Goal: Information Seeking & Learning: Compare options

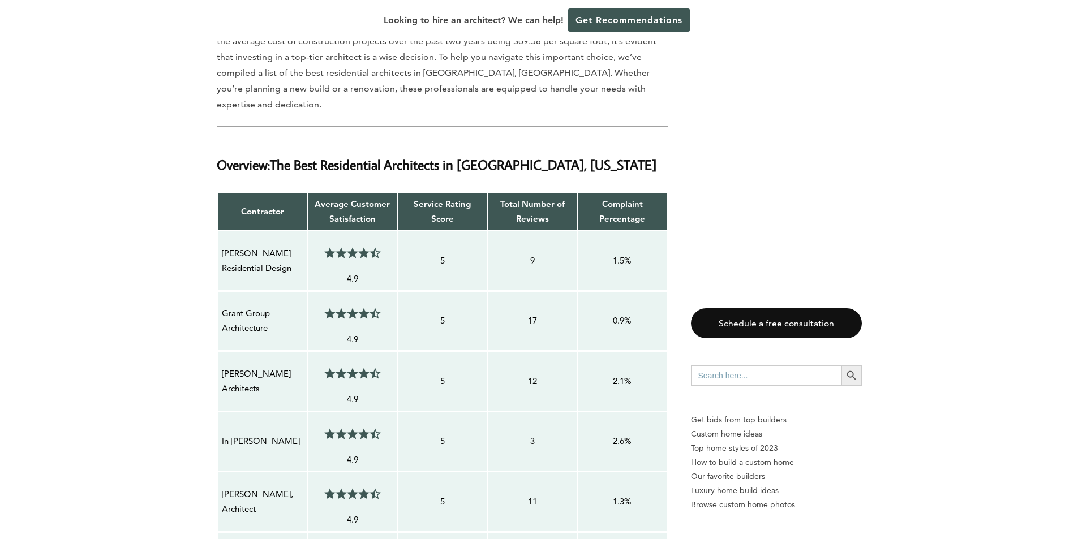
scroll to position [905, 0]
drag, startPoint x: 303, startPoint y: 225, endPoint x: 219, endPoint y: 212, distance: 84.8
click at [219, 231] on td "[PERSON_NAME] Residential Design" at bounding box center [262, 261] width 90 height 61
copy p "[PERSON_NAME] Residential Design"
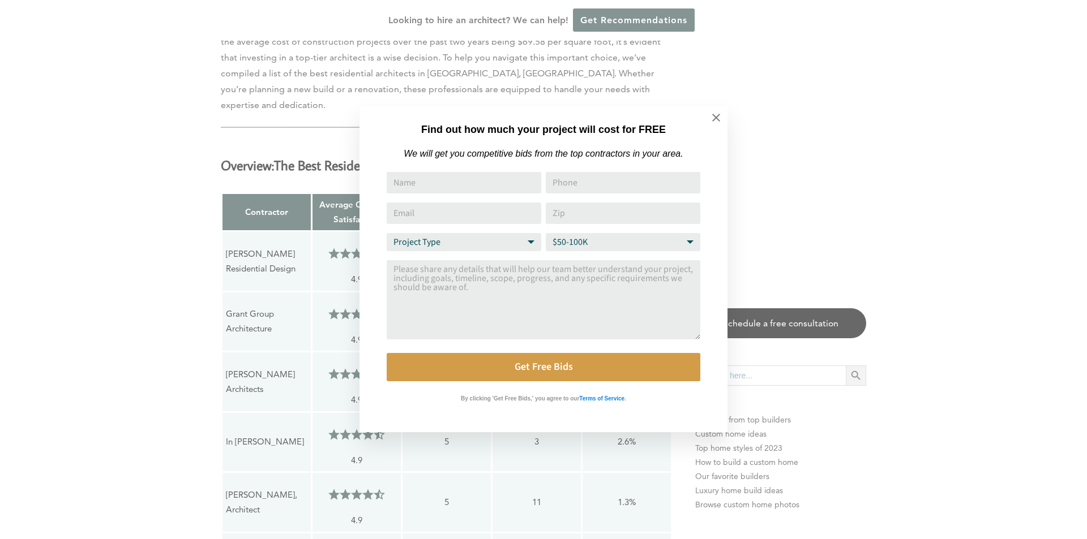
drag, startPoint x: 279, startPoint y: 284, endPoint x: 229, endPoint y: 275, distance: 51.2
click at [229, 275] on div "Find out how much your project will cost for FREE We will get you competitive b…" at bounding box center [543, 269] width 1087 height 539
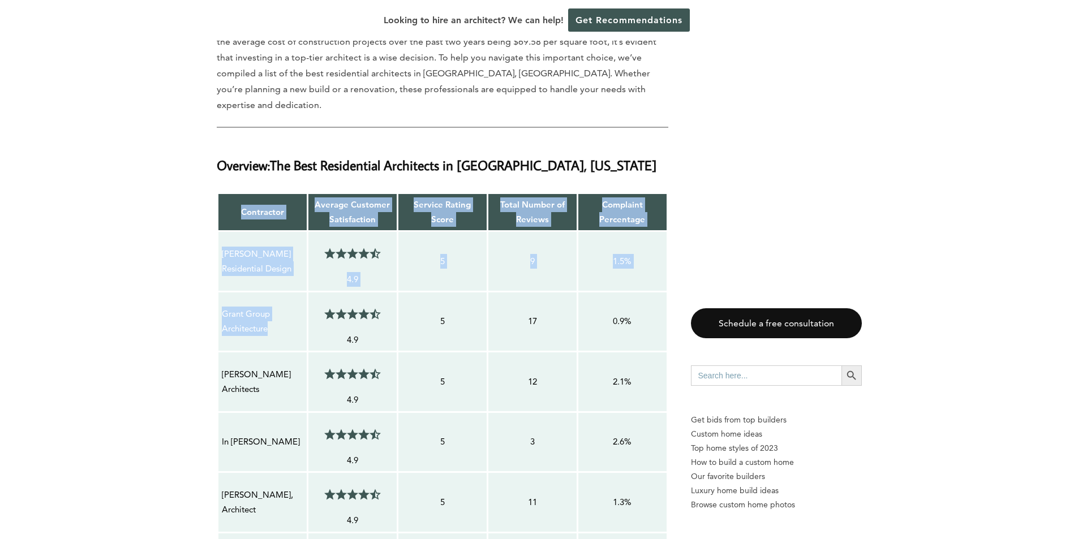
drag, startPoint x: 274, startPoint y: 287, endPoint x: 216, endPoint y: 271, distance: 60.6
click at [222, 307] on p "Grant Group Architecture" at bounding box center [262, 322] width 81 height 30
click at [257, 307] on p "Grant Group Architecture" at bounding box center [262, 322] width 81 height 30
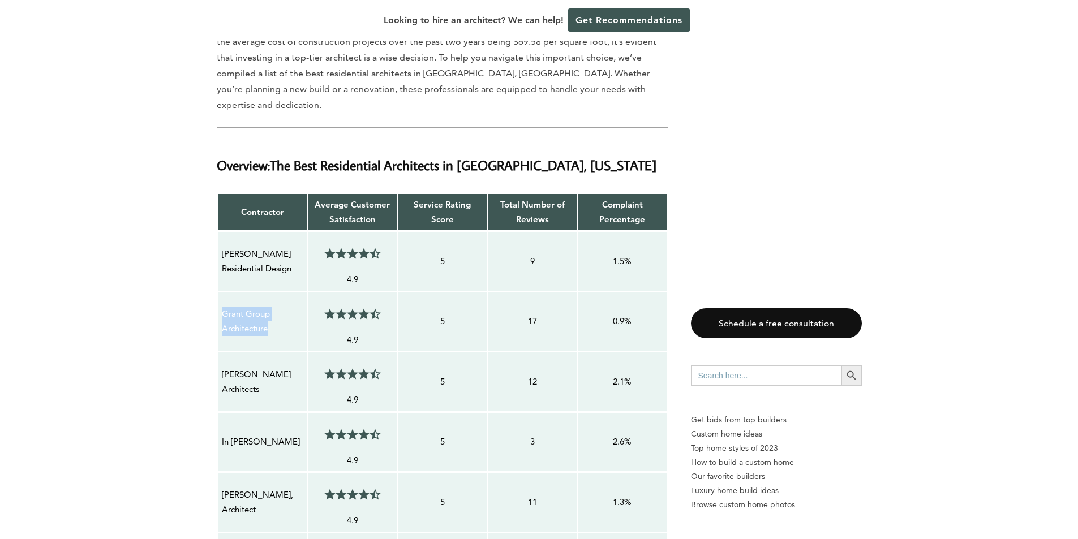
drag, startPoint x: 268, startPoint y: 287, endPoint x: 217, endPoint y: 272, distance: 52.8
click at [217, 291] on td "Grant Group Architecture" at bounding box center [262, 321] width 90 height 61
copy p "Grant Group Architecture"
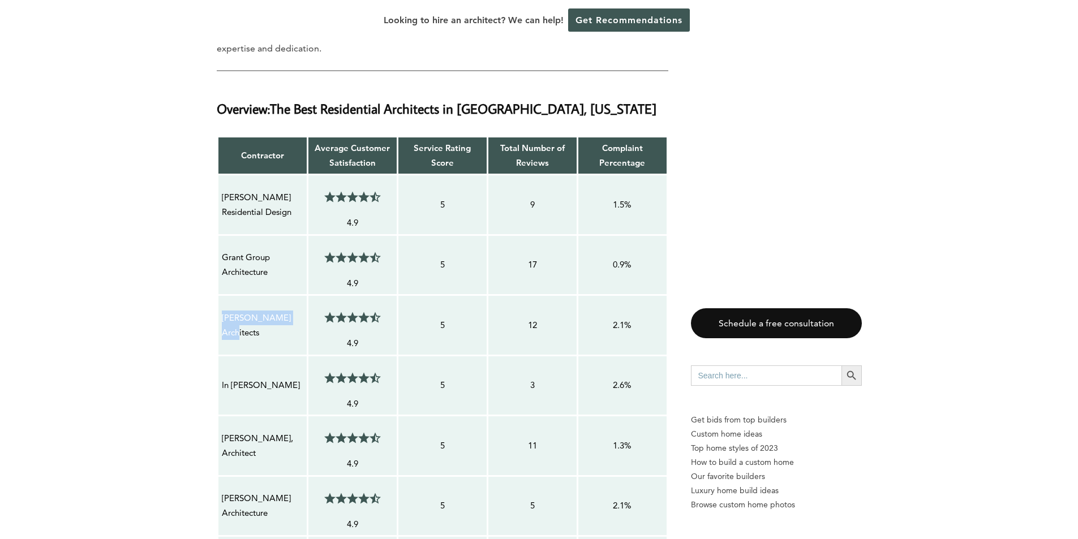
drag, startPoint x: 302, startPoint y: 290, endPoint x: 222, endPoint y: 286, distance: 79.3
click at [222, 310] on div "[PERSON_NAME] Architects" at bounding box center [262, 325] width 83 height 31
copy p "[PERSON_NAME] Architects"
drag, startPoint x: 277, startPoint y: 343, endPoint x: 217, endPoint y: 349, distance: 60.3
click at [217, 349] on table "Contractor Average Customer Satisfaction Service Rating Score Total Number of R…" at bounding box center [443, 547] width 452 height 823
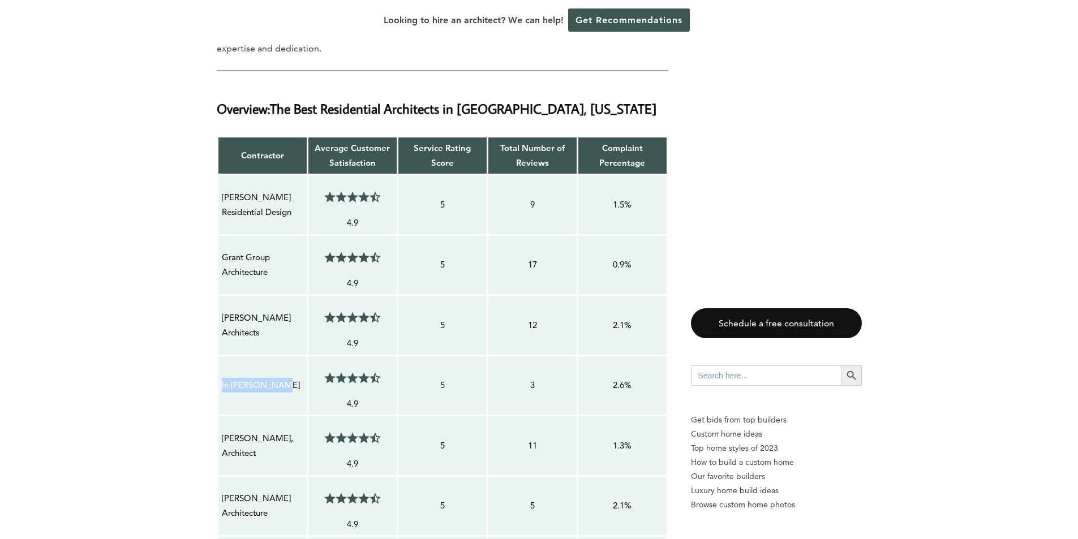
copy p "In [PERSON_NAME]"
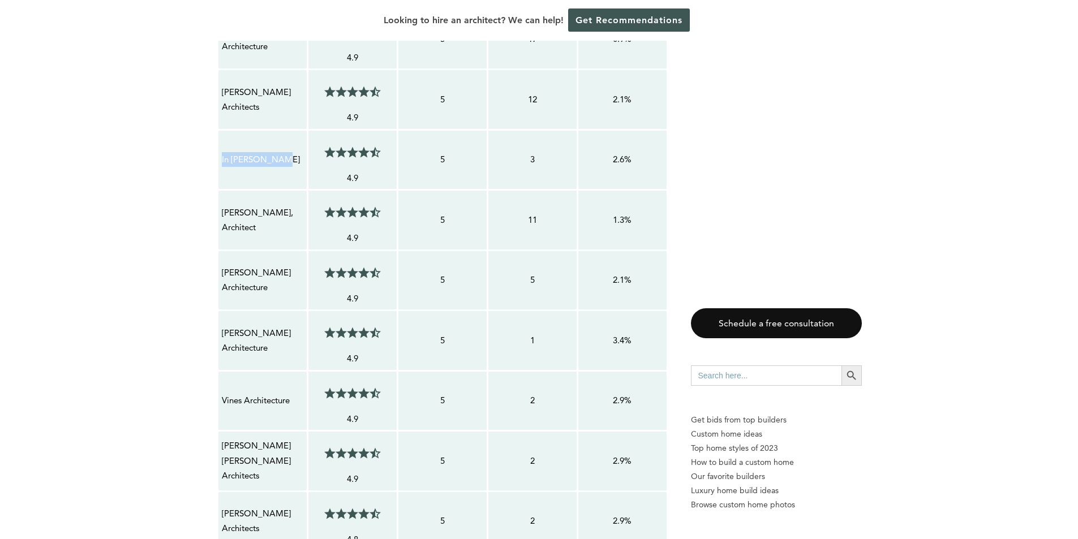
scroll to position [1188, 0]
drag, startPoint x: 304, startPoint y: 239, endPoint x: 222, endPoint y: 239, distance: 81.5
click at [222, 250] on td "[PERSON_NAME] Architecture" at bounding box center [262, 280] width 90 height 61
copy p "[PERSON_NAME] Architecture"
drag, startPoint x: 299, startPoint y: 301, endPoint x: 222, endPoint y: 306, distance: 77.1
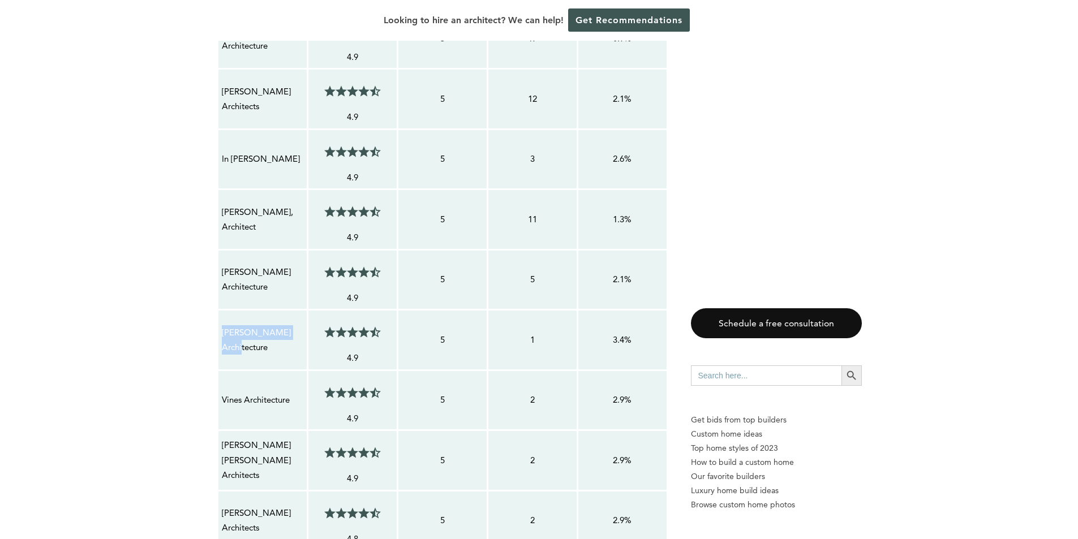
click at [222, 310] on td "[PERSON_NAME] Architecture" at bounding box center [262, 340] width 90 height 61
copy p "[PERSON_NAME] Architecture"
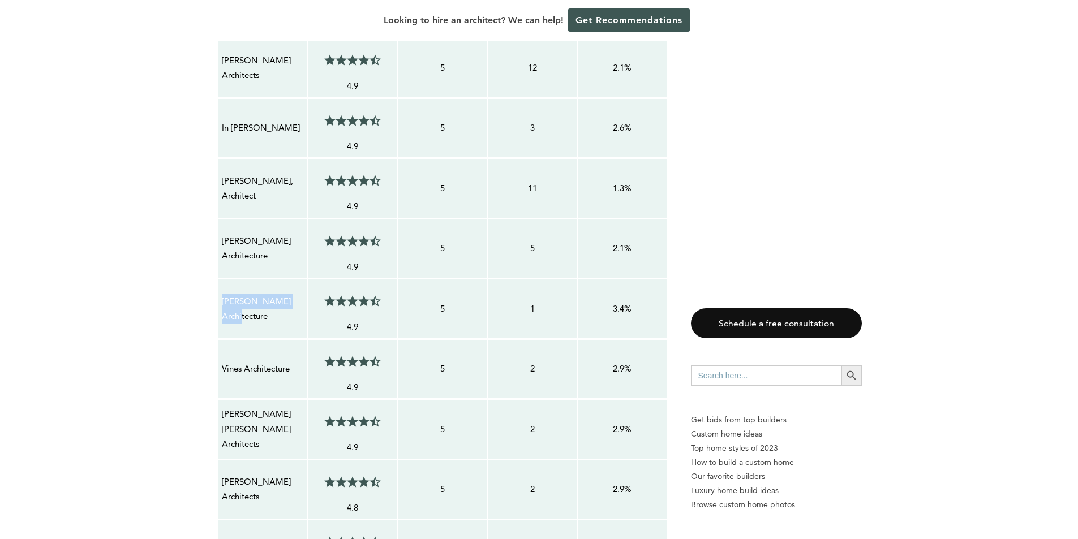
scroll to position [1245, 0]
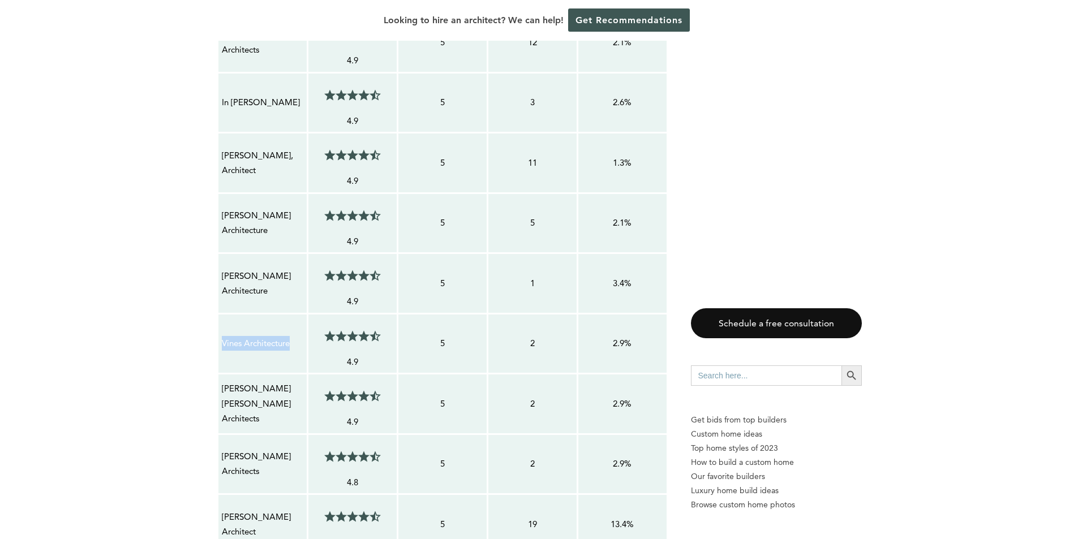
drag, startPoint x: 300, startPoint y: 303, endPoint x: 221, endPoint y: 307, distance: 79.9
click at [221, 336] on div "Vines Architecture" at bounding box center [262, 344] width 83 height 16
copy p "Vines Architecture"
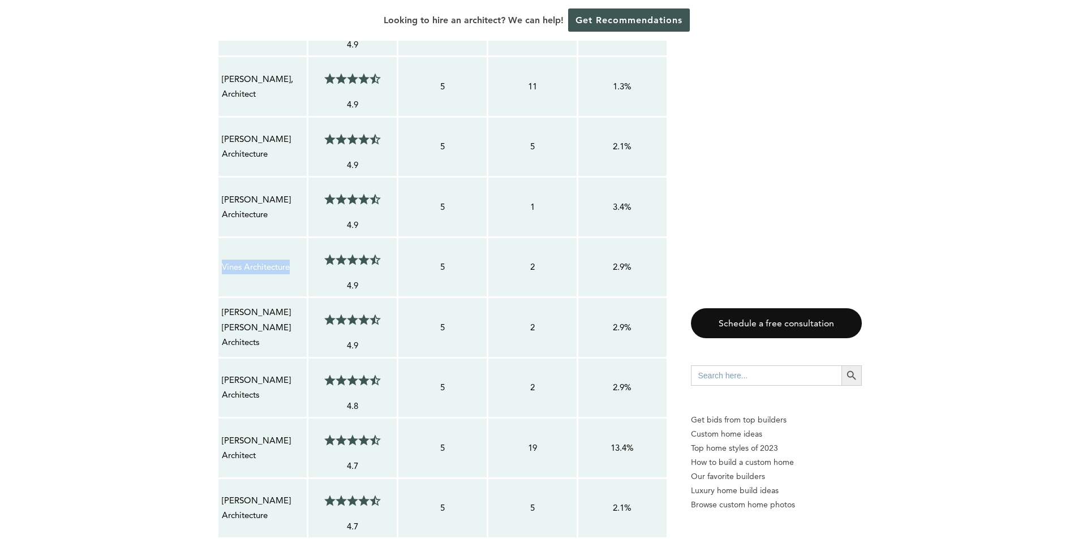
scroll to position [1358, 0]
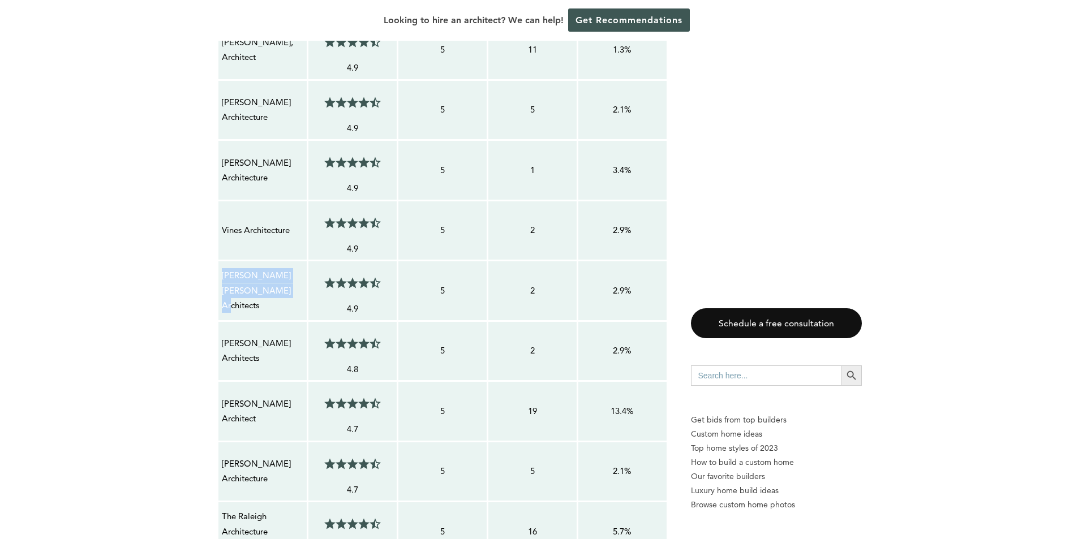
drag, startPoint x: 265, startPoint y: 255, endPoint x: 222, endPoint y: 243, distance: 43.9
click at [222, 268] on p "[PERSON_NAME] [PERSON_NAME] Architects" at bounding box center [262, 290] width 81 height 45
copy p "[PERSON_NAME] [PERSON_NAME] Architects"
drag, startPoint x: 298, startPoint y: 310, endPoint x: 224, endPoint y: 311, distance: 74.1
click at [224, 336] on p "[PERSON_NAME] Architects" at bounding box center [262, 351] width 81 height 30
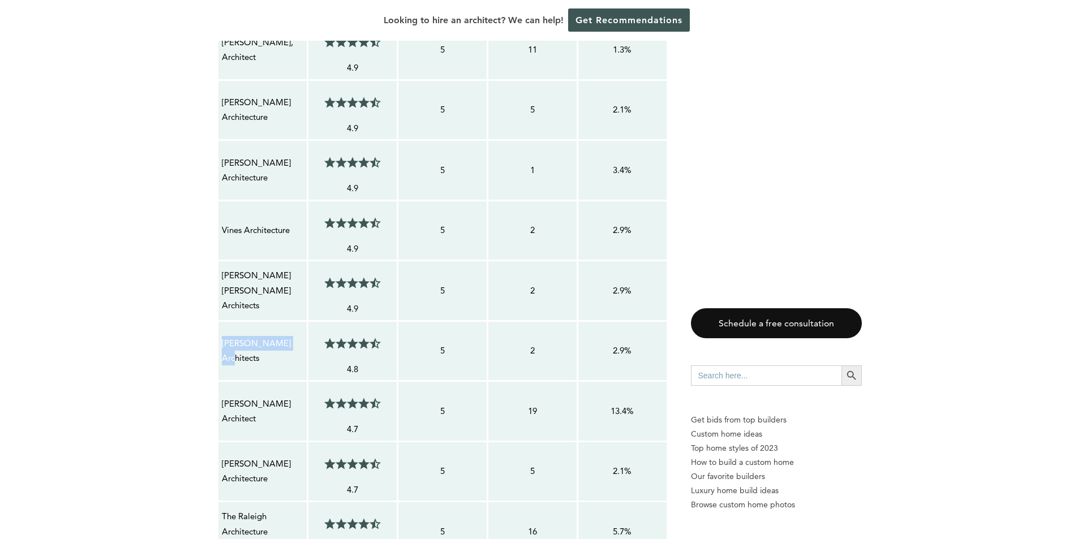
copy p "[PERSON_NAME] Architects"
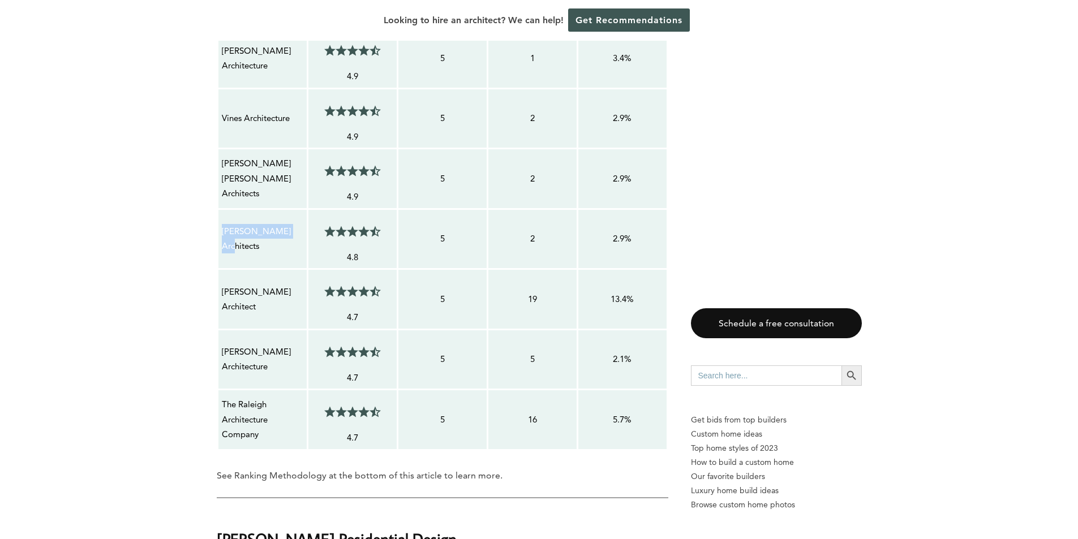
scroll to position [1471, 0]
drag, startPoint x: 274, startPoint y: 390, endPoint x: 221, endPoint y: 357, distance: 63.1
click at [222, 396] on p "The Raleigh Architecture Company" at bounding box center [262, 418] width 81 height 45
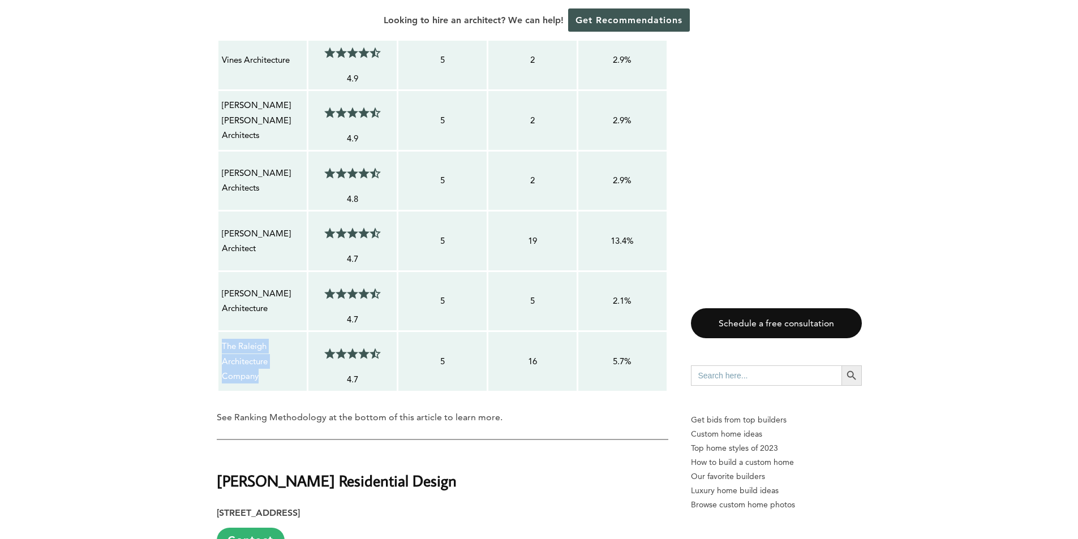
scroll to position [1528, 0]
copy p "The Raleigh Architecture Company"
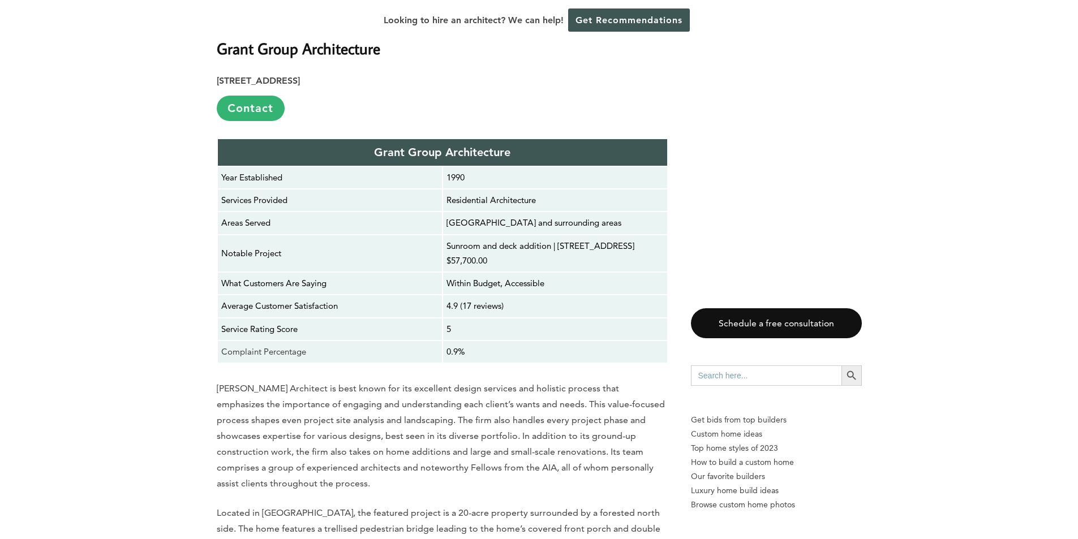
scroll to position [2320, 0]
